Goal: Task Accomplishment & Management: Manage account settings

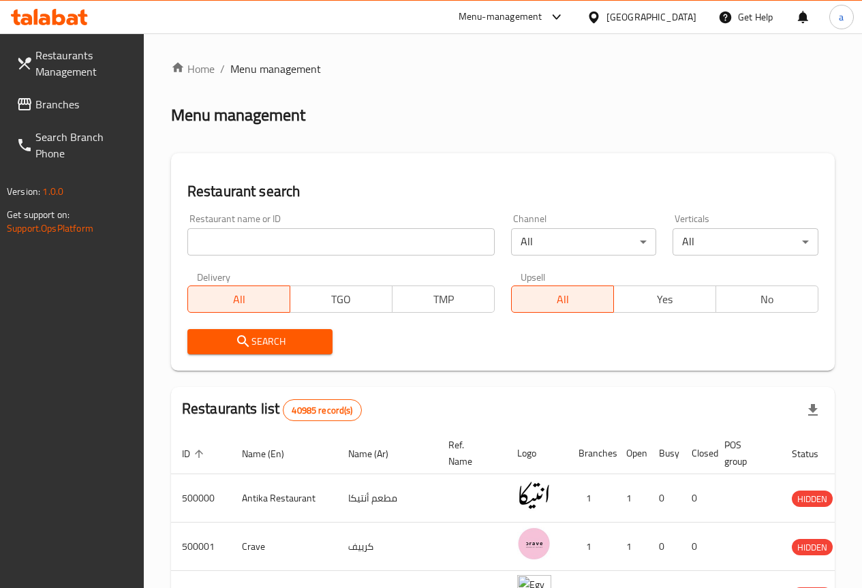
click at [70, 99] on span "Branches" at bounding box center [83, 104] width 97 height 16
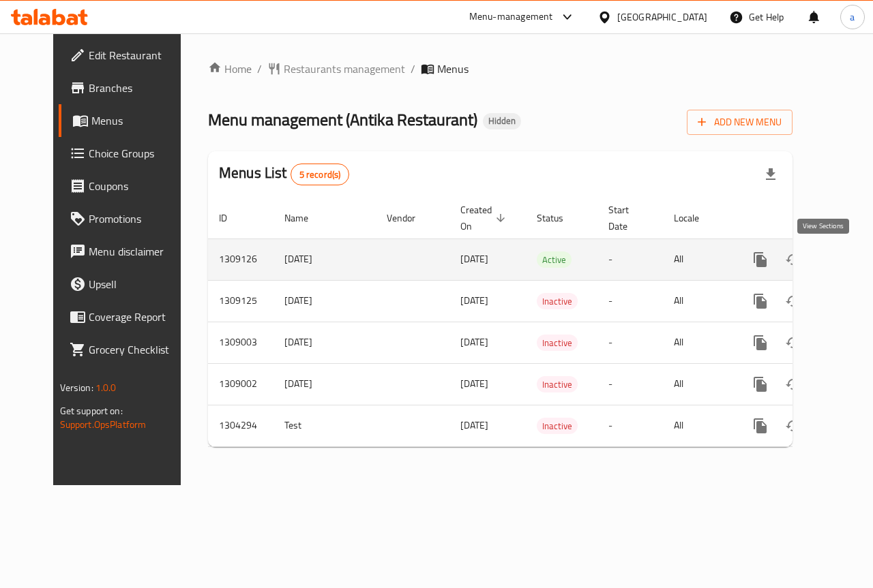
click at [850, 260] on icon "enhanced table" at bounding box center [858, 260] width 16 height 16
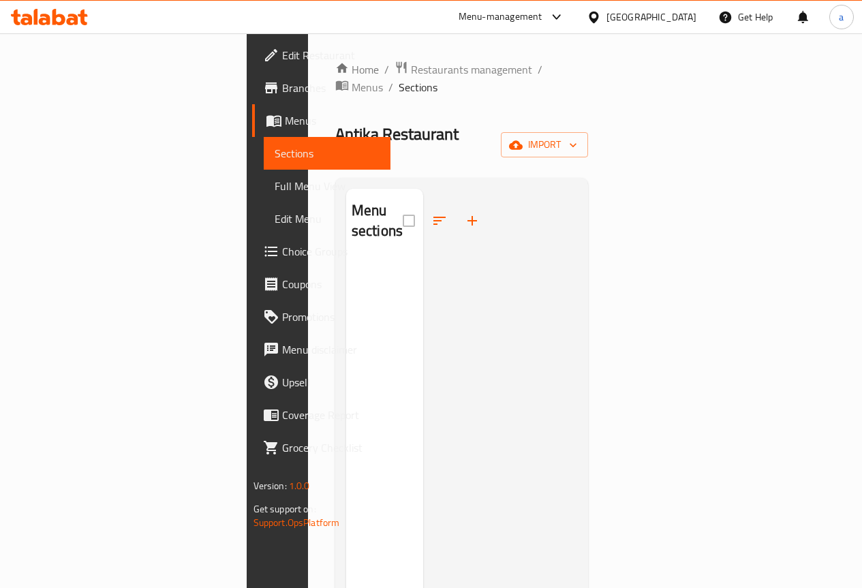
click at [275, 183] on span "Full Menu View" at bounding box center [327, 186] width 105 height 16
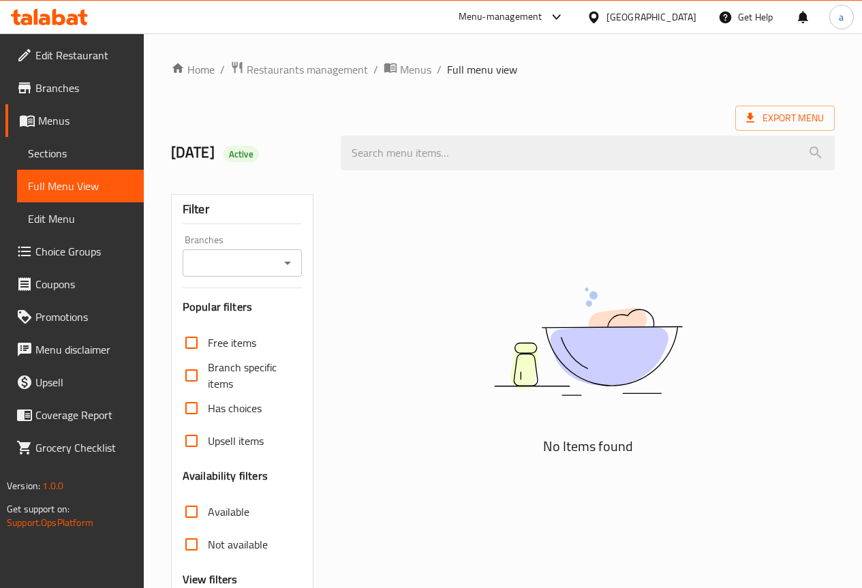
click at [63, 155] on span "Sections" at bounding box center [80, 153] width 105 height 16
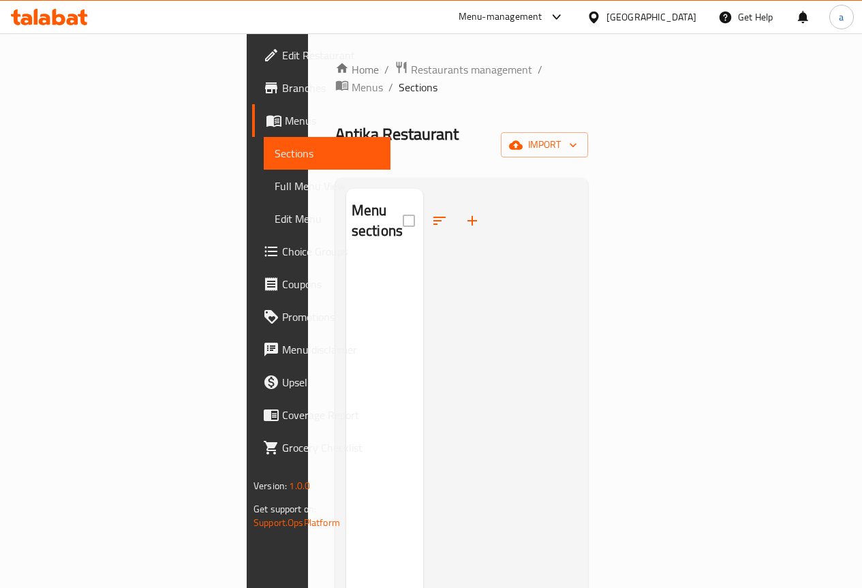
click at [285, 121] on span "Menus" at bounding box center [332, 120] width 95 height 16
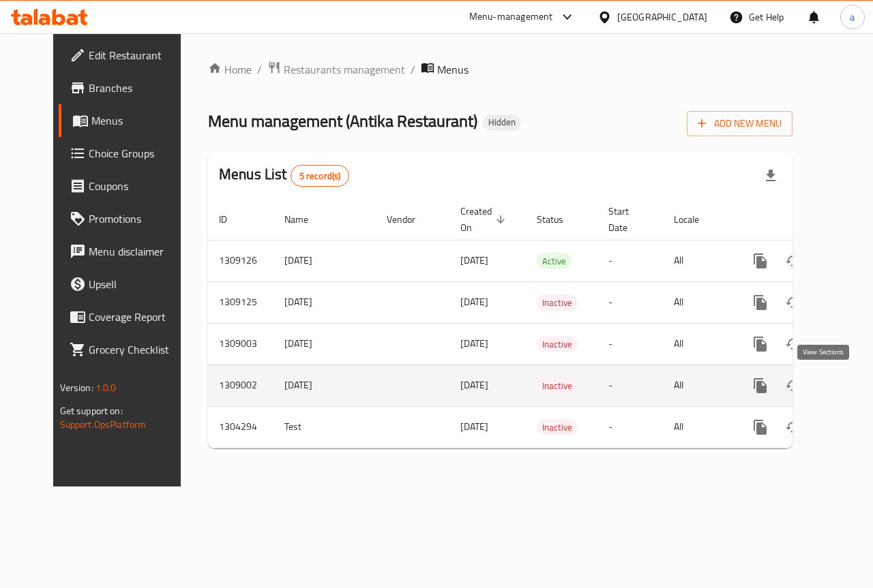
click at [850, 386] on icon "enhanced table" at bounding box center [858, 386] width 16 height 16
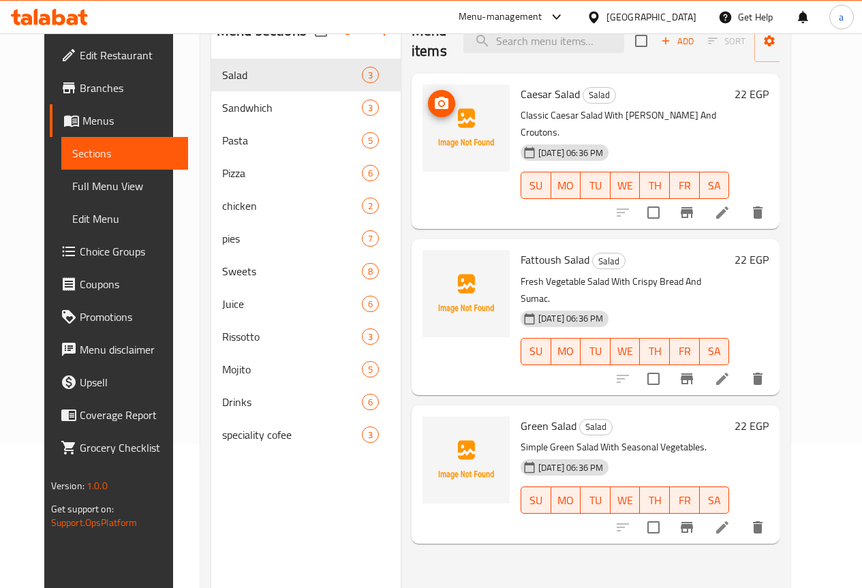
scroll to position [191, 0]
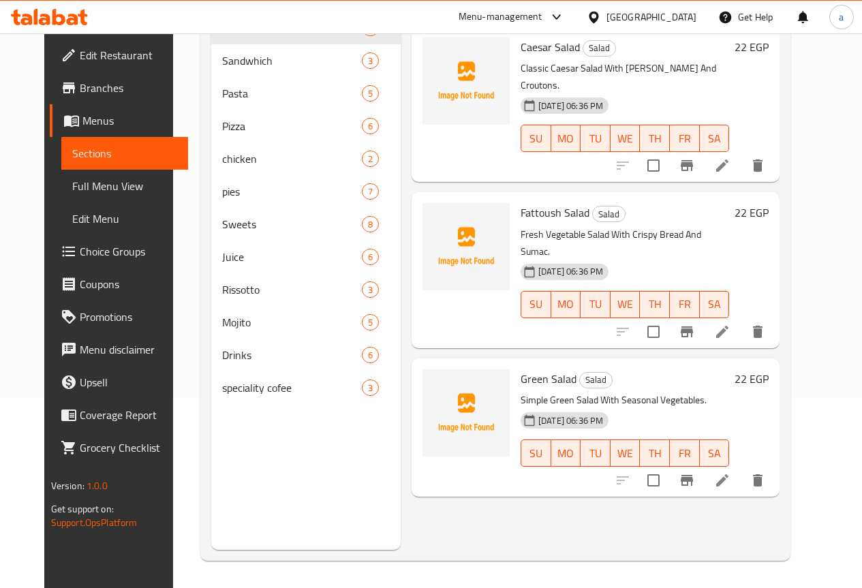
click at [72, 181] on span "Full Menu View" at bounding box center [124, 186] width 105 height 16
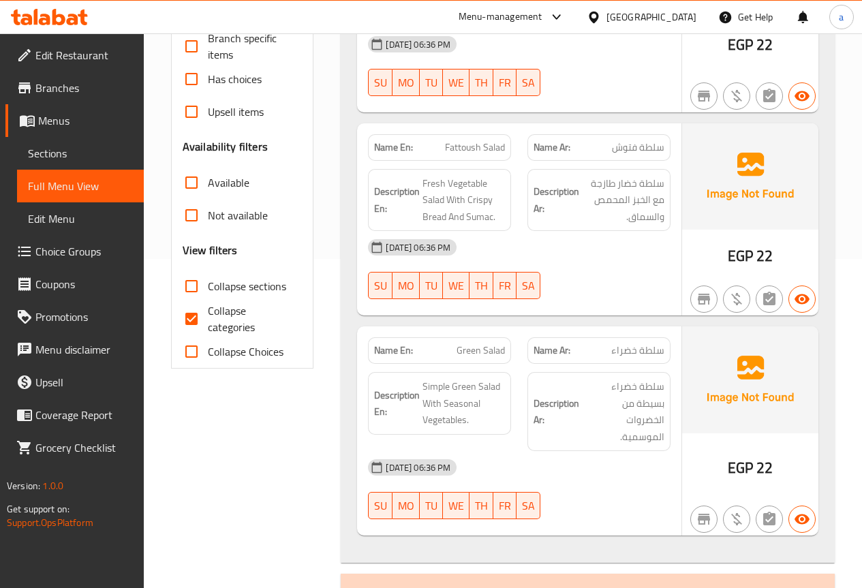
scroll to position [409, 0]
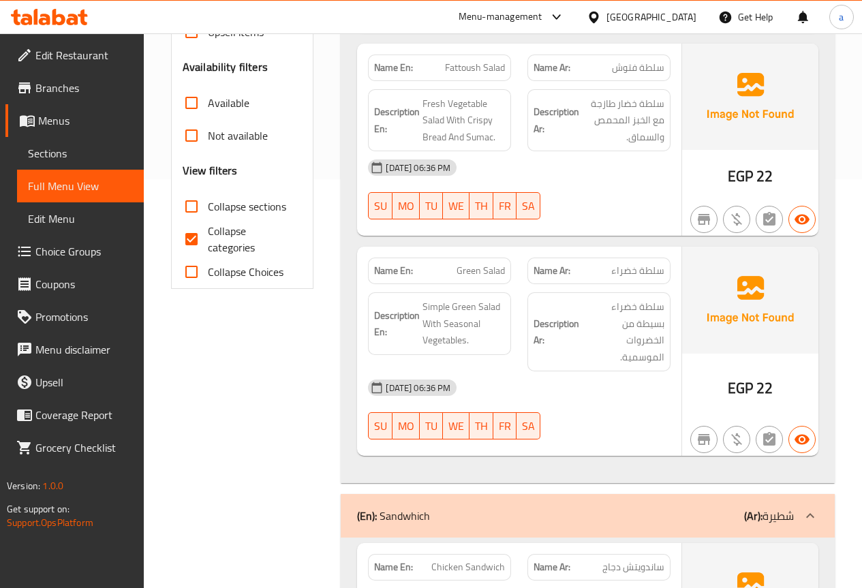
click at [201, 233] on input "Collapse categories" at bounding box center [191, 239] width 33 height 33
checkbox input "false"
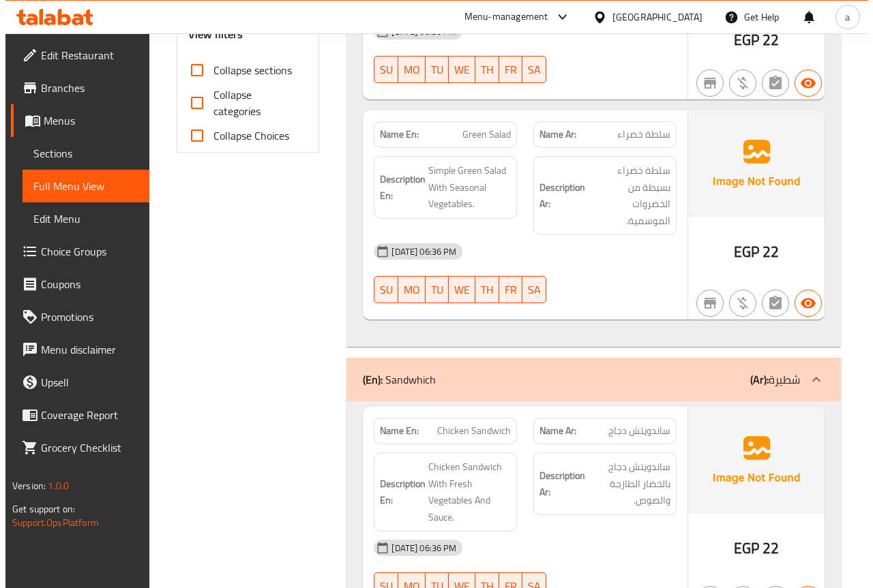
scroll to position [0, 0]
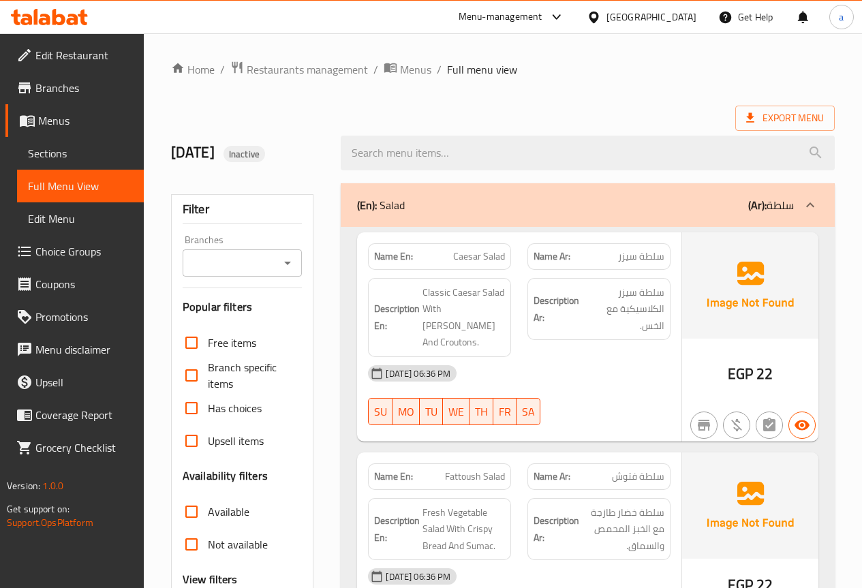
click at [91, 228] on link "Edit Menu" at bounding box center [80, 218] width 127 height 33
